Goal: Task Accomplishment & Management: Complete application form

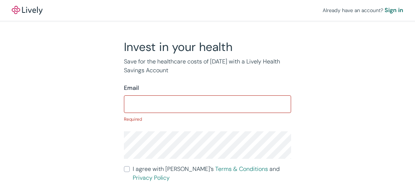
click at [124, 166] on input "I agree with Lively’s Terms & Conditions and Privacy Policy" at bounding box center [127, 169] width 6 height 6
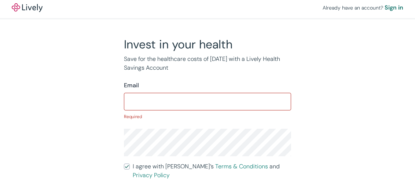
click at [124, 163] on input "I agree with Lively’s Terms & Conditions and Privacy Policy" at bounding box center [127, 166] width 6 height 6
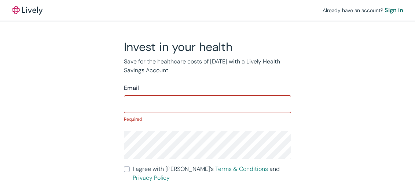
click at [124, 166] on input "I agree with Lively’s Terms & Conditions and Privacy Policy" at bounding box center [127, 169] width 6 height 6
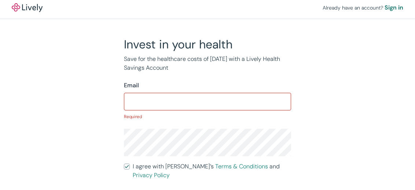
click at [124, 163] on input "I agree with Lively’s Terms & Conditions and Privacy Policy" at bounding box center [127, 166] width 6 height 6
checkbox input "true"
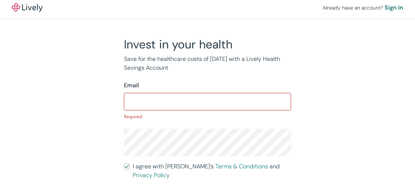
scroll to position [0, 0]
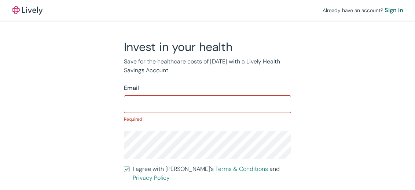
click at [384, 10] on div "Sign in" at bounding box center [393, 10] width 19 height 9
